Goal: Task Accomplishment & Management: Use online tool/utility

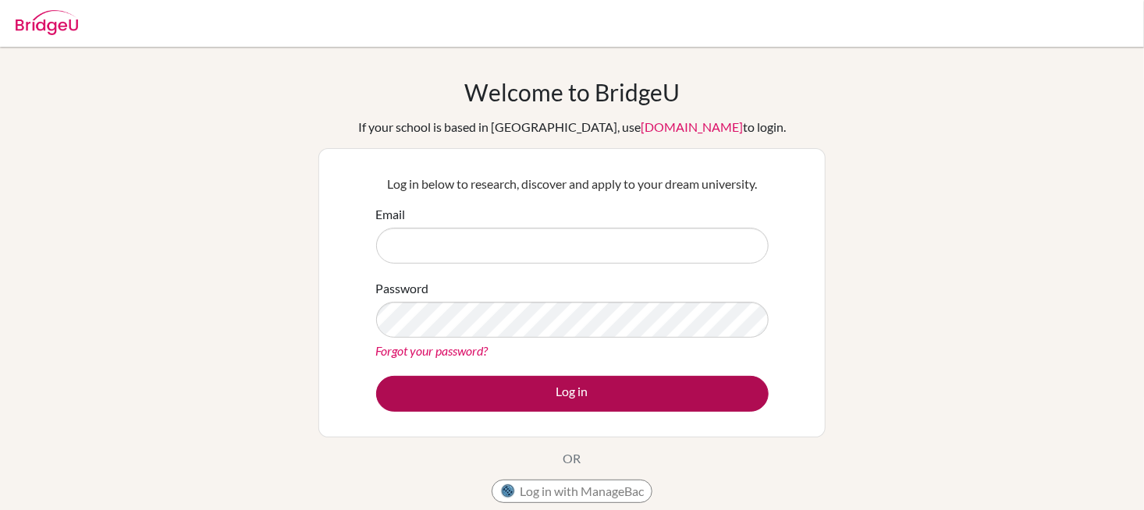
type input "[PERSON_NAME][EMAIL_ADDRESS][PERSON_NAME][DOMAIN_NAME]"
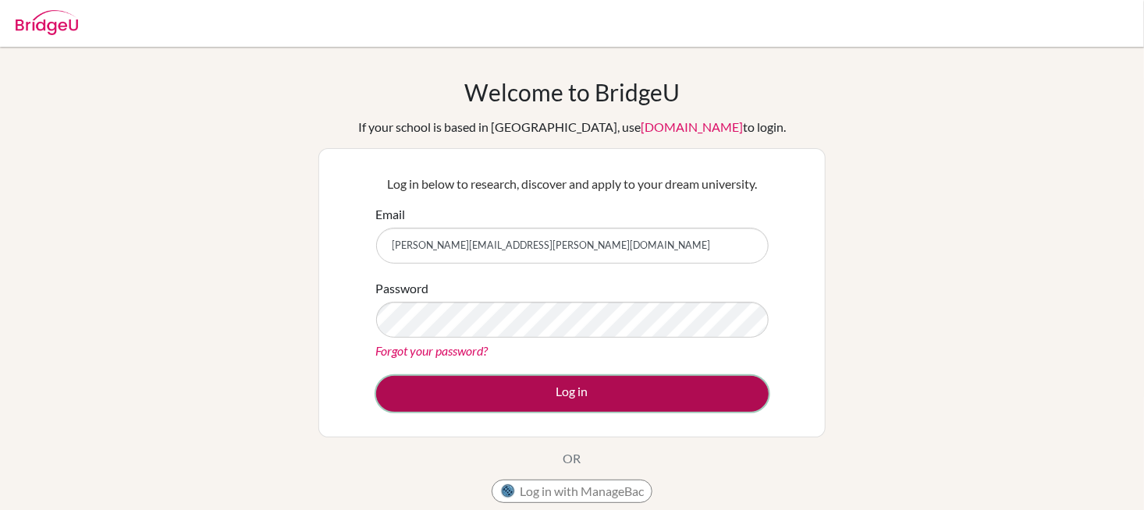
click at [487, 387] on button "Log in" at bounding box center [572, 394] width 393 height 36
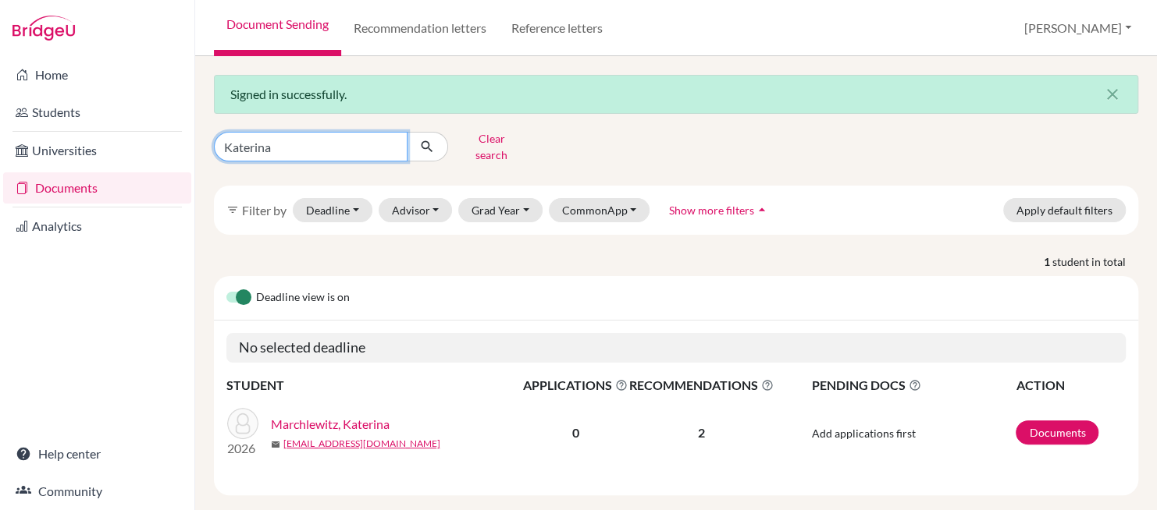
click at [387, 148] on input "Katerina" at bounding box center [311, 147] width 194 height 30
drag, startPoint x: 393, startPoint y: 138, endPoint x: 364, endPoint y: 137, distance: 29.7
click at [393, 137] on input "Katerina" at bounding box center [311, 147] width 194 height 30
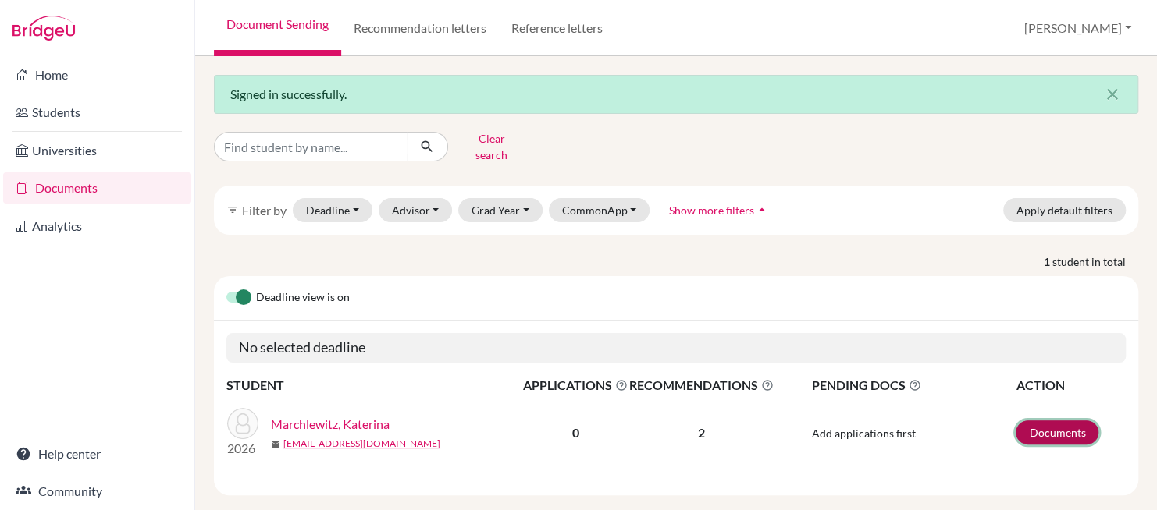
click at [1040, 425] on link "Documents" at bounding box center [1056, 433] width 83 height 24
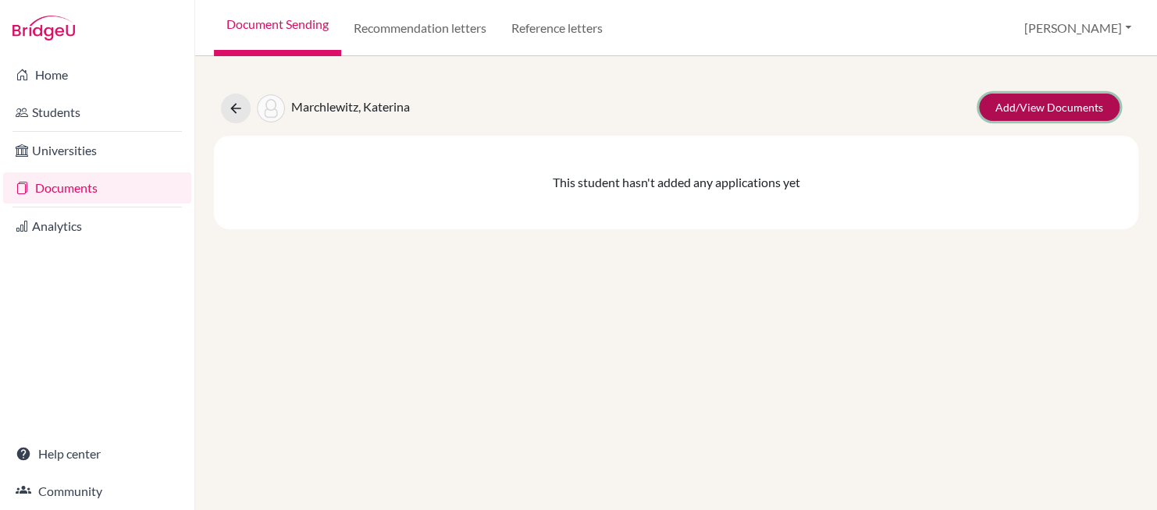
click at [1052, 107] on link "Add/View Documents" at bounding box center [1049, 107] width 140 height 27
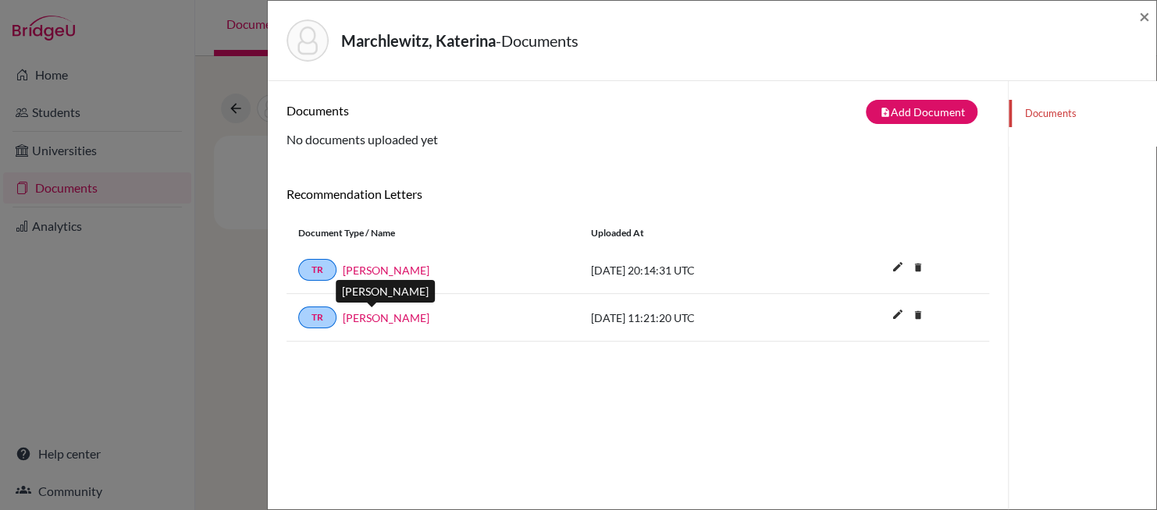
click at [364, 315] on link "Anjali Gupta" at bounding box center [386, 318] width 87 height 16
